Goal: Transaction & Acquisition: Purchase product/service

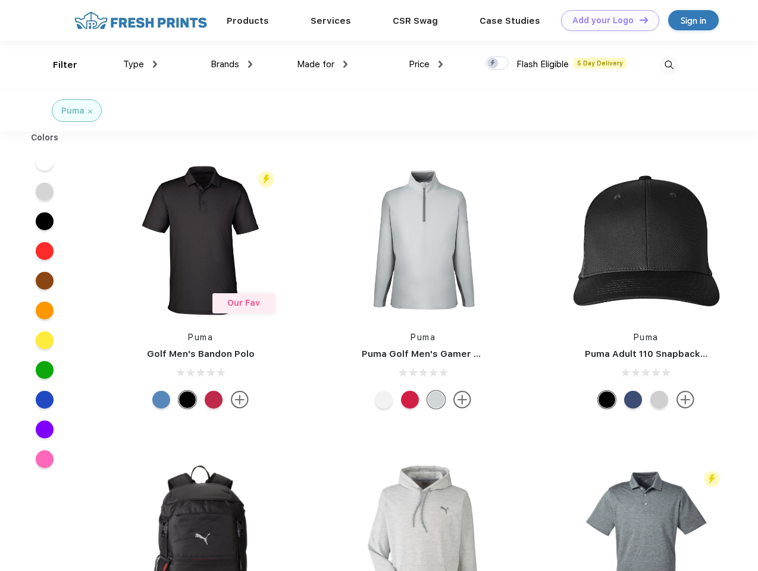
click at [606, 20] on link "Add your Logo Design Tool" at bounding box center [610, 20] width 98 height 21
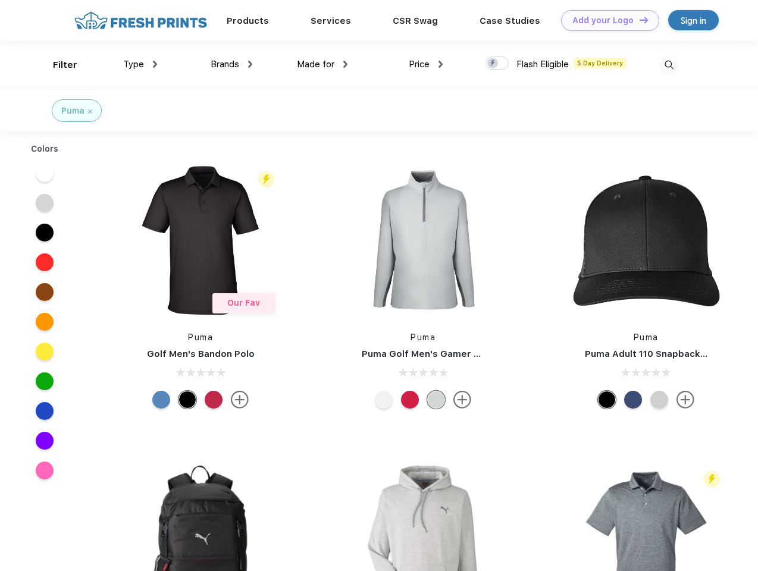
click at [0, 0] on div "Design Tool" at bounding box center [0, 0] width 0 height 0
click at [639, 20] on link "Add your Logo Design Tool" at bounding box center [610, 20] width 98 height 21
click at [57, 65] on div "Filter" at bounding box center [65, 65] width 24 height 14
click at [140, 64] on span "Type" at bounding box center [133, 64] width 21 height 11
click at [232, 64] on span "Brands" at bounding box center [225, 64] width 29 height 11
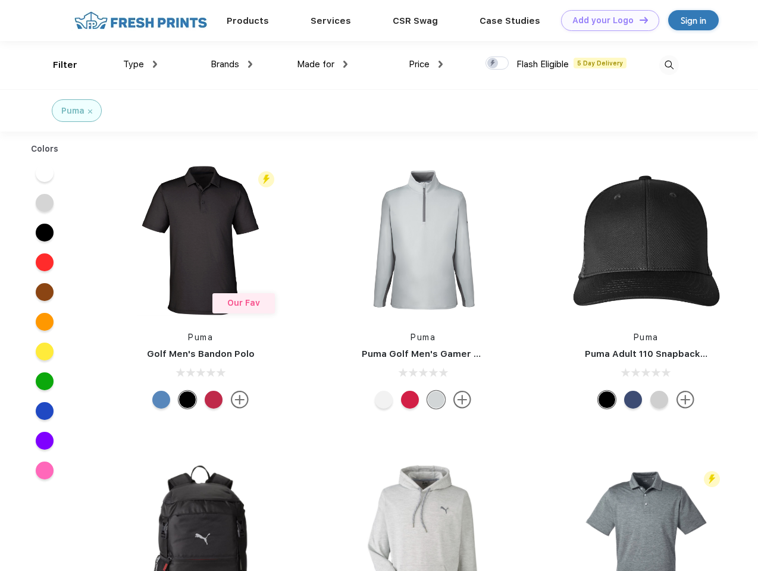
click at [323, 64] on span "Made for" at bounding box center [316, 64] width 38 height 11
click at [426, 64] on span "Price" at bounding box center [419, 64] width 21 height 11
click at [498, 64] on div at bounding box center [497, 63] width 23 height 13
click at [493, 64] on input "checkbox" at bounding box center [490, 60] width 8 height 8
click at [669, 65] on img at bounding box center [670, 65] width 20 height 20
